Goal: Browse casually

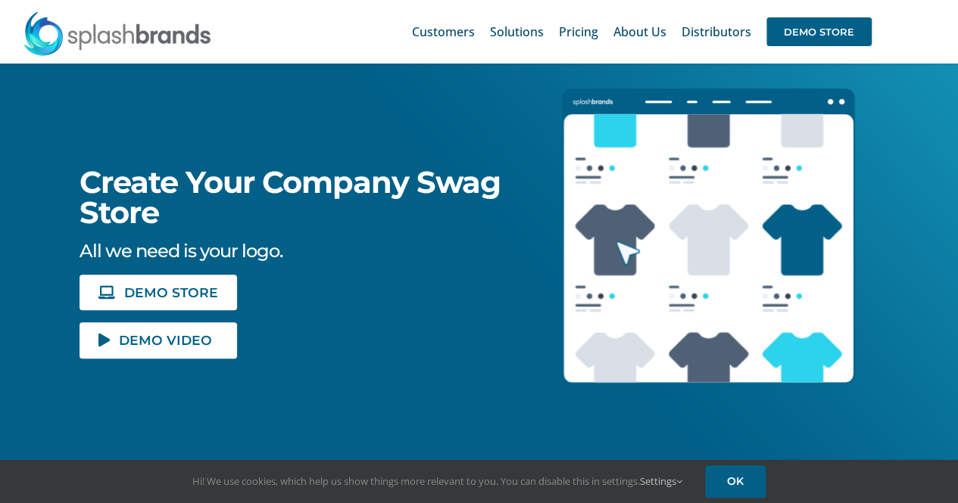
scroll to position [185, 0]
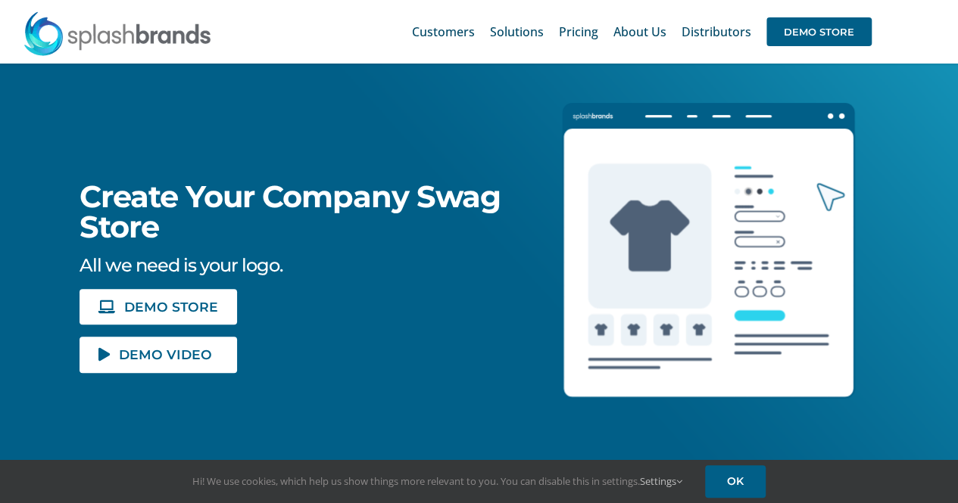
click at [179, 36] on img at bounding box center [117, 33] width 189 height 45
